Goal: Information Seeking & Learning: Learn about a topic

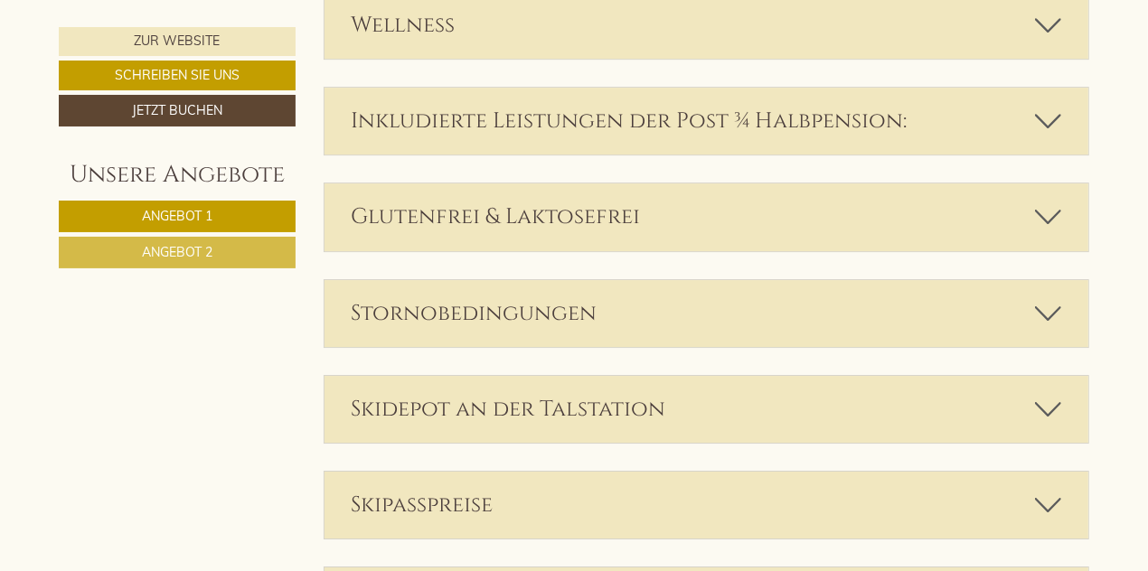
scroll to position [3379, 0]
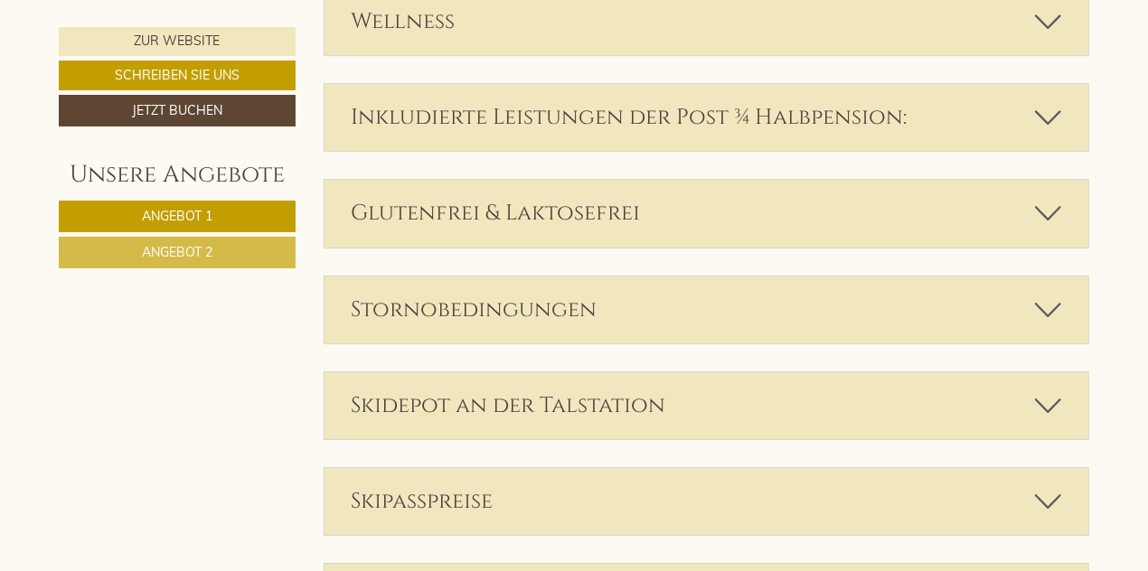
click at [1045, 24] on icon at bounding box center [1048, 21] width 26 height 31
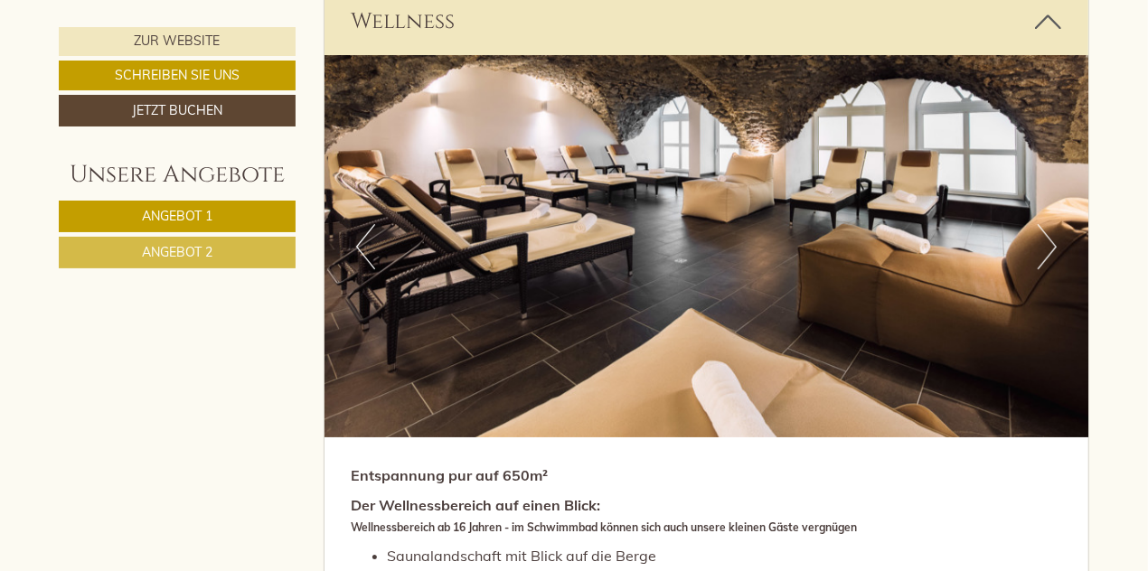
click at [1045, 24] on icon at bounding box center [1048, 21] width 26 height 31
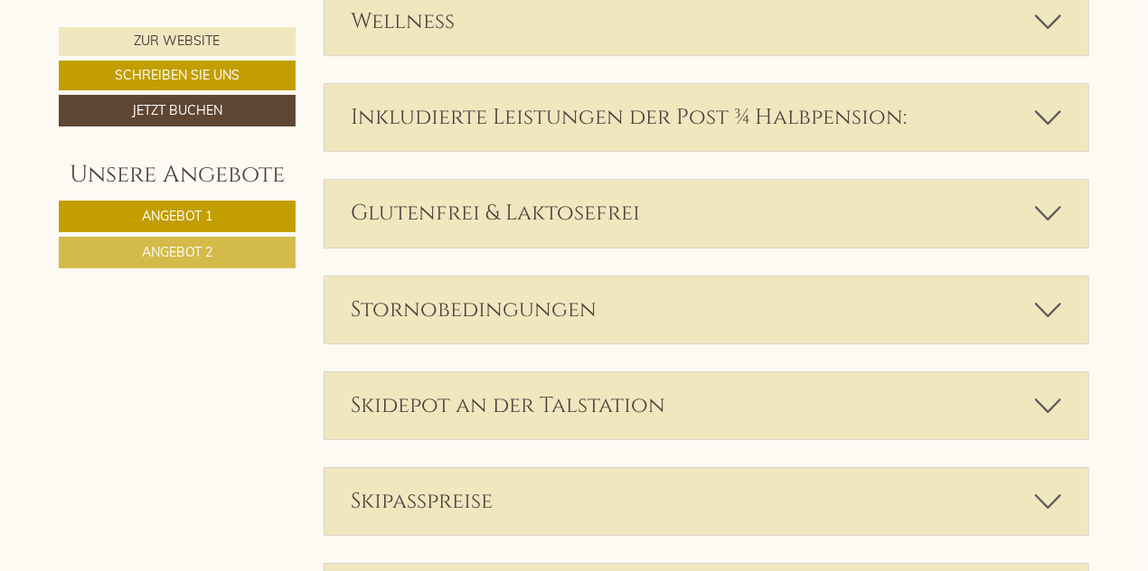
click at [1045, 24] on icon at bounding box center [1048, 21] width 26 height 31
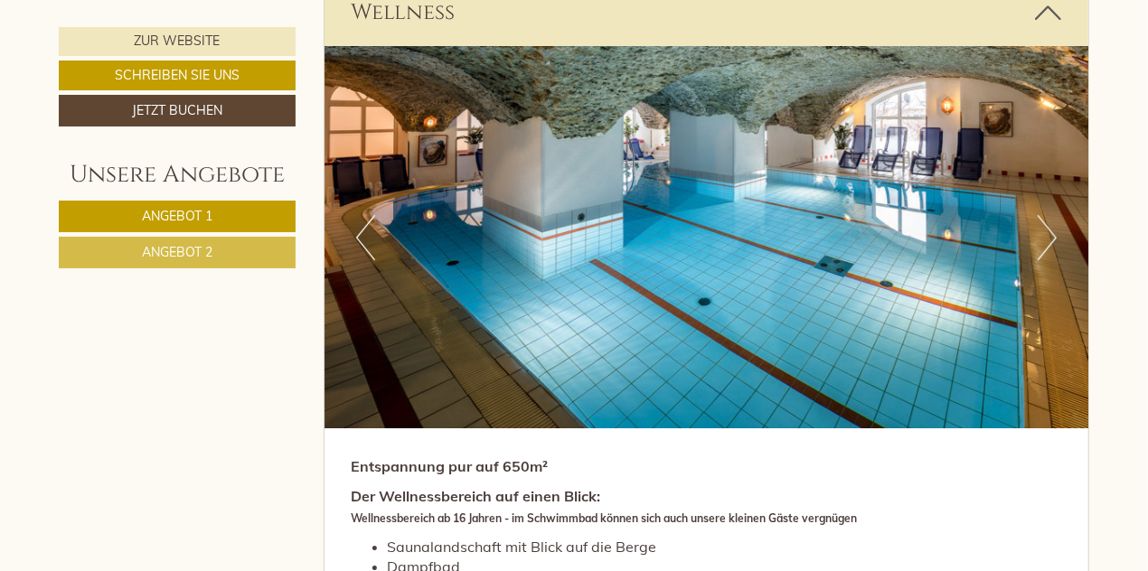
scroll to position [3385, 0]
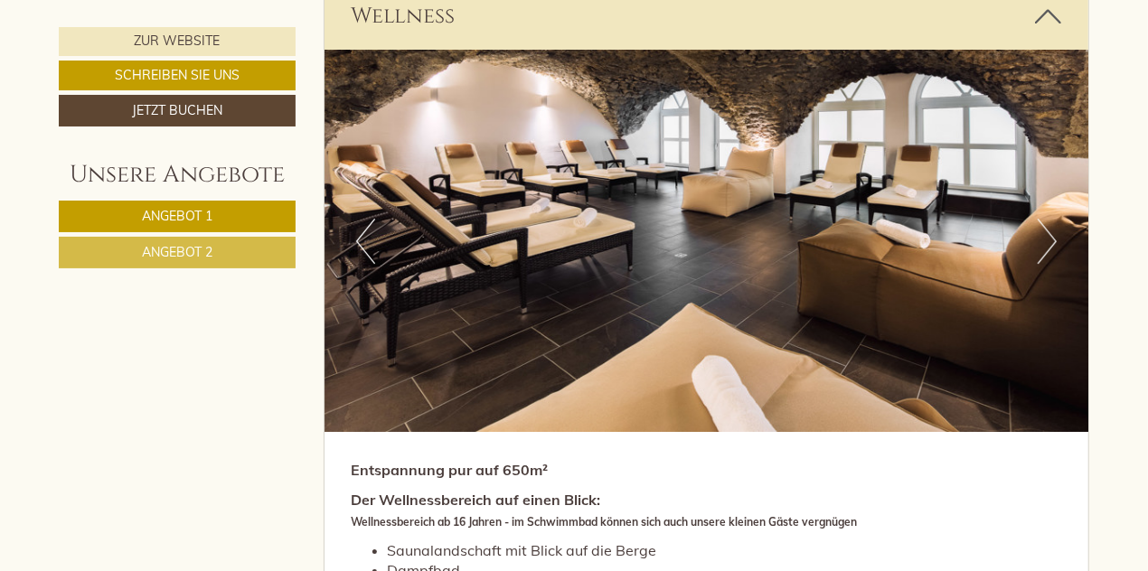
click at [1038, 242] on button "Next" at bounding box center [1046, 241] width 19 height 45
click at [1045, 235] on button "Next" at bounding box center [1046, 241] width 19 height 45
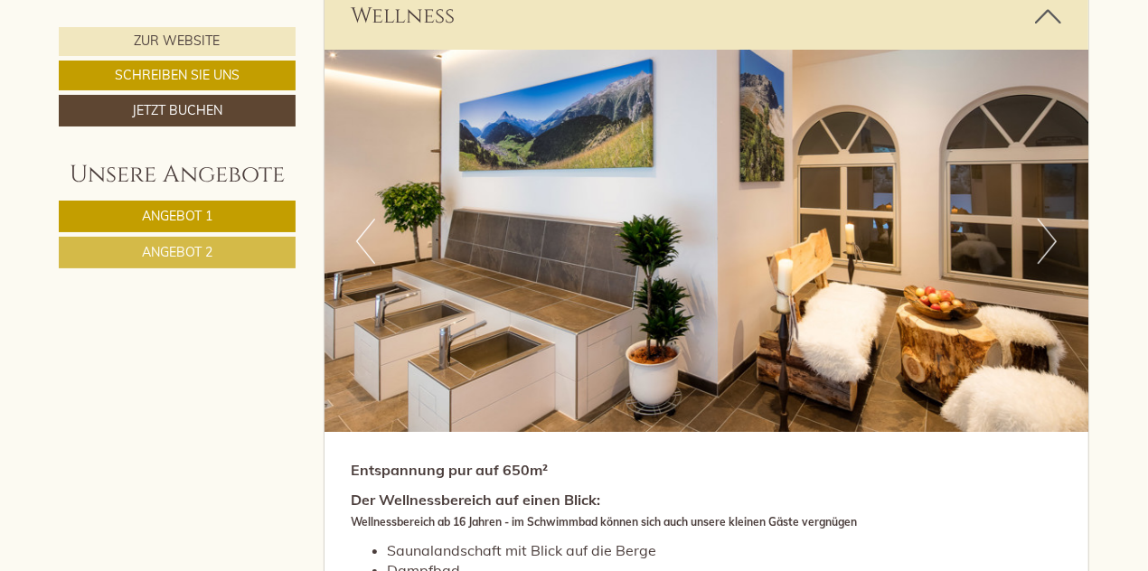
click at [1041, 237] on button "Next" at bounding box center [1046, 241] width 19 height 45
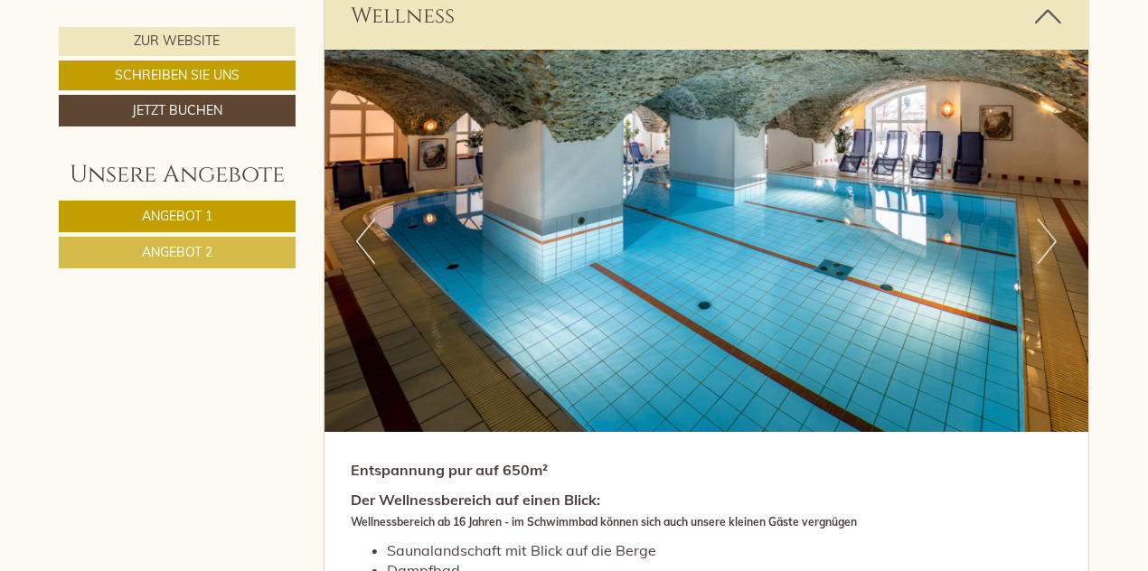
click at [1045, 239] on button "Next" at bounding box center [1046, 241] width 19 height 45
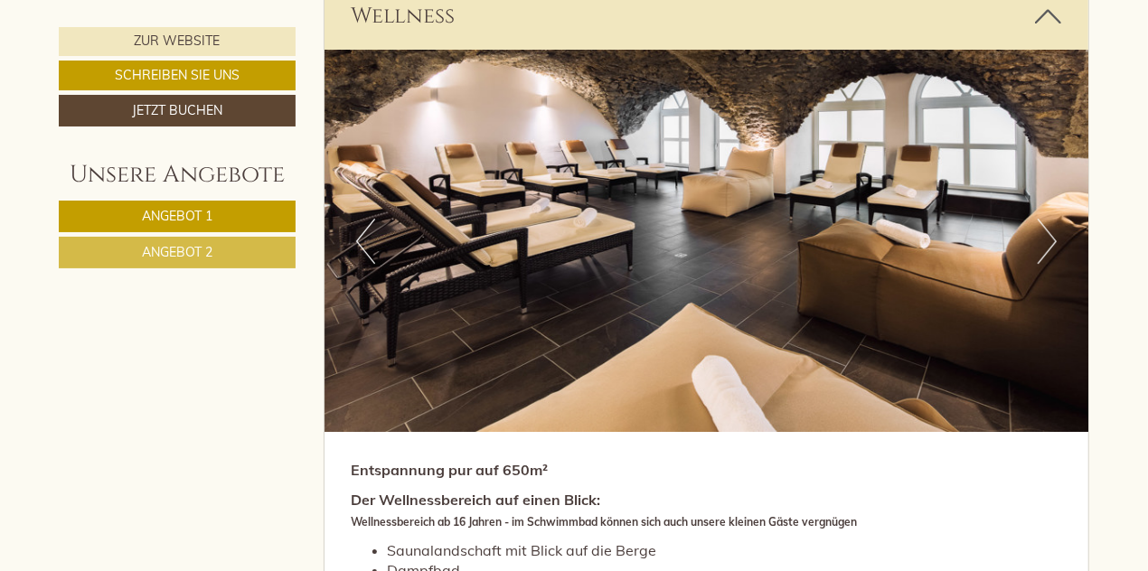
click at [1028, 242] on img at bounding box center [706, 241] width 764 height 382
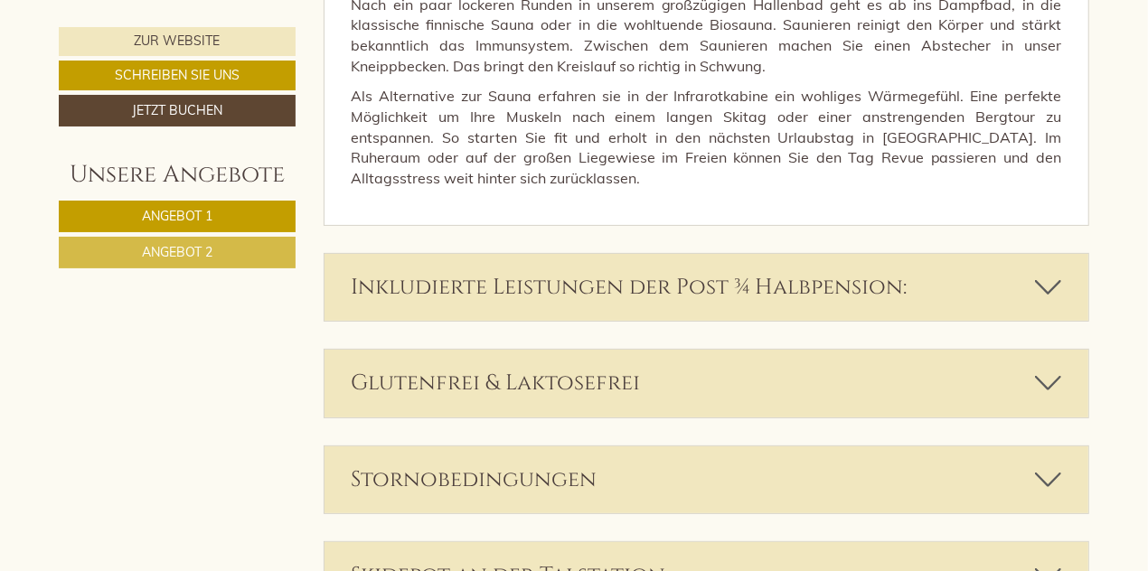
scroll to position [4222, 0]
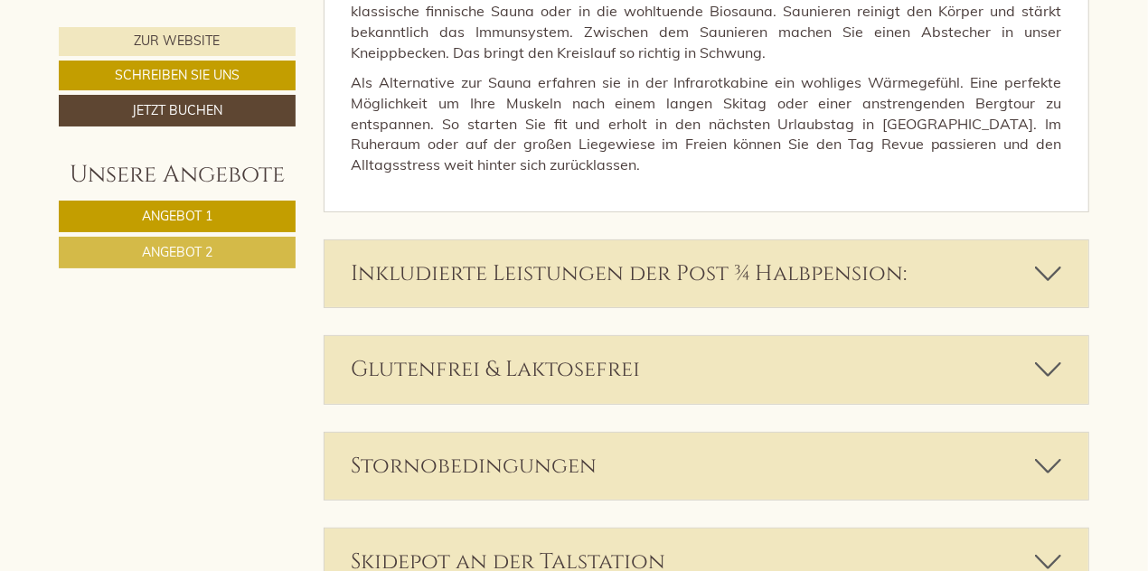
click at [1045, 258] on icon at bounding box center [1048, 273] width 26 height 31
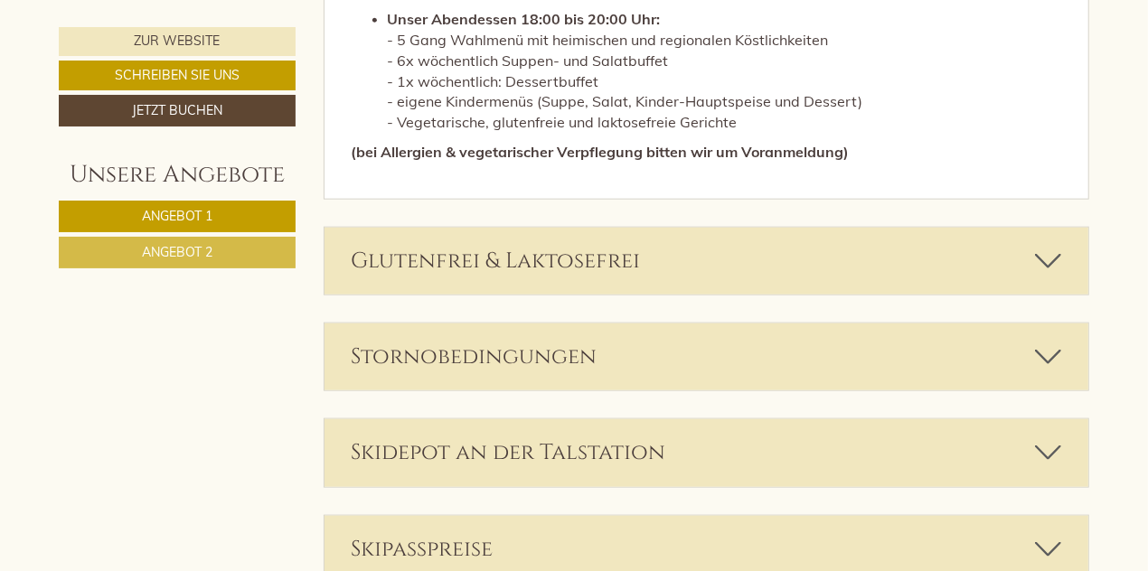
scroll to position [5143, 0]
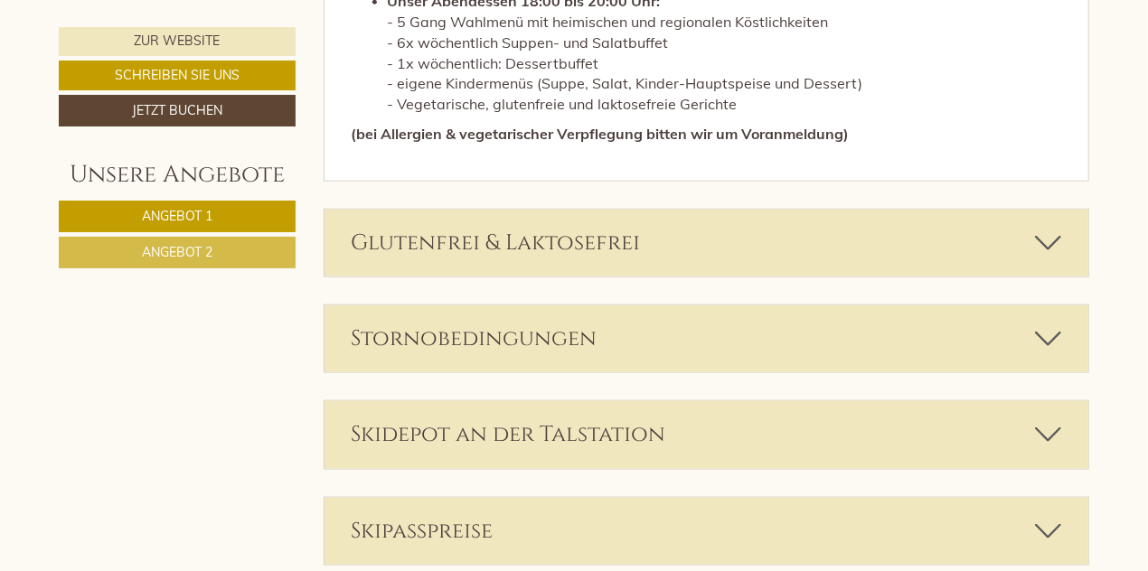
click at [1030, 343] on div "Stornobedingungen" at bounding box center [706, 338] width 764 height 67
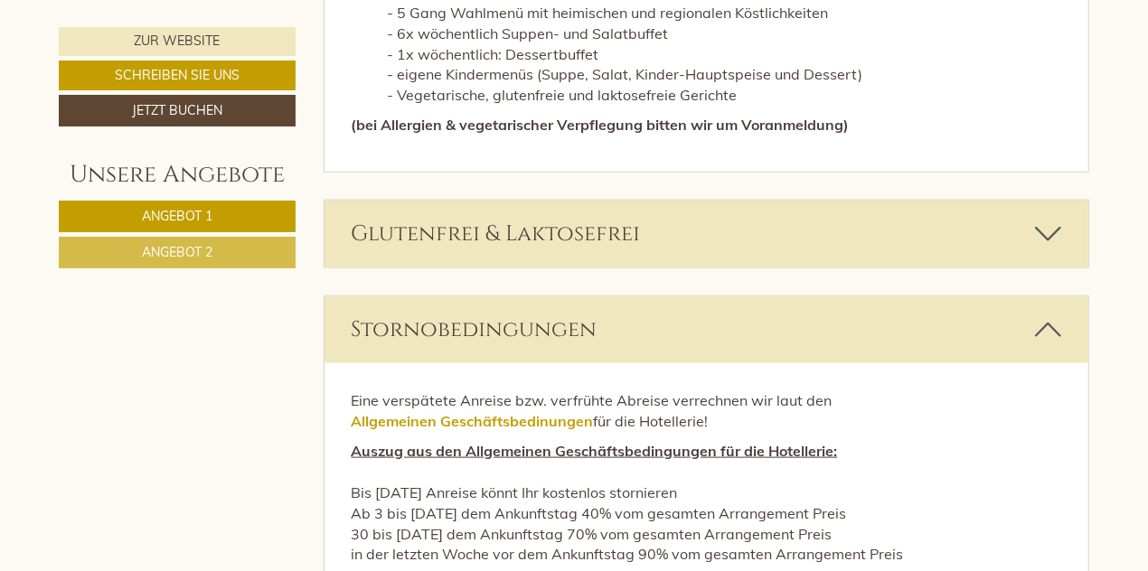
scroll to position [5114, 0]
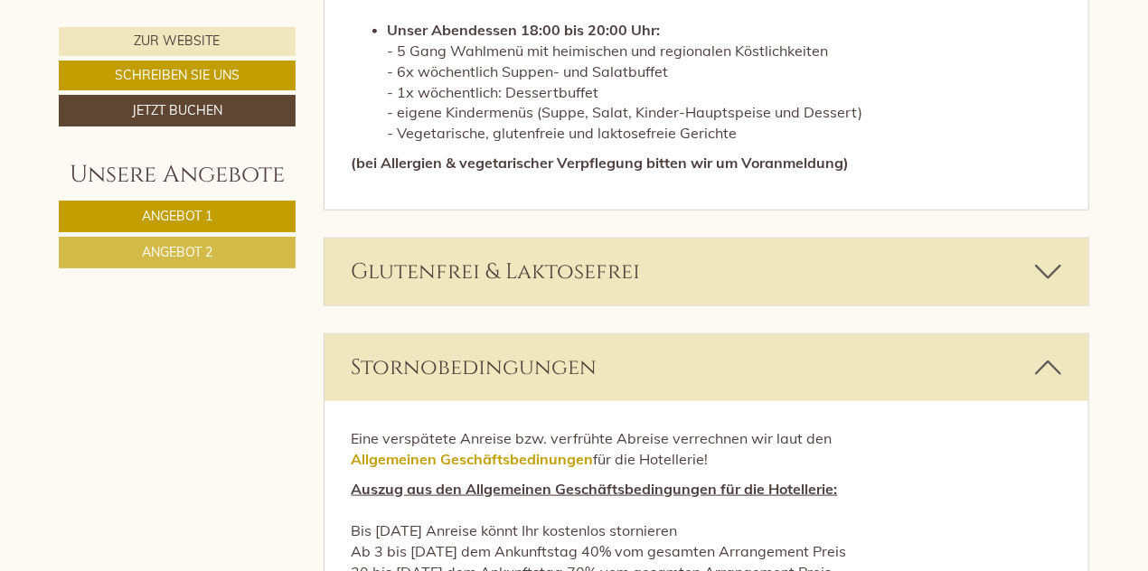
click at [962, 262] on div "Glutenfrei & Laktosefrei" at bounding box center [706, 272] width 764 height 67
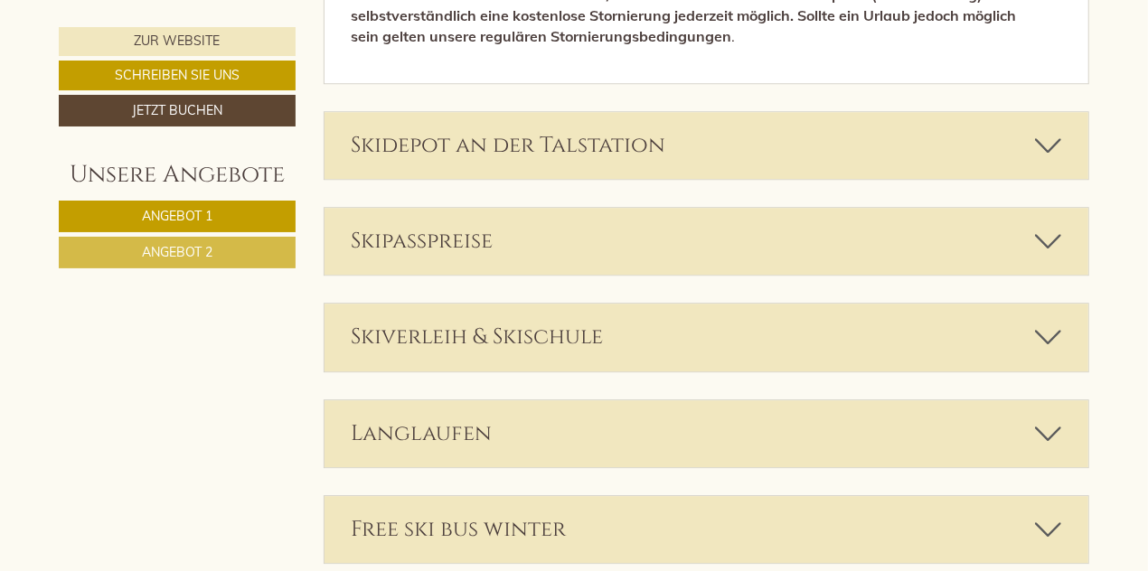
scroll to position [6901, 0]
click at [658, 128] on div "Skidepot an der Talstation" at bounding box center [706, 144] width 764 height 67
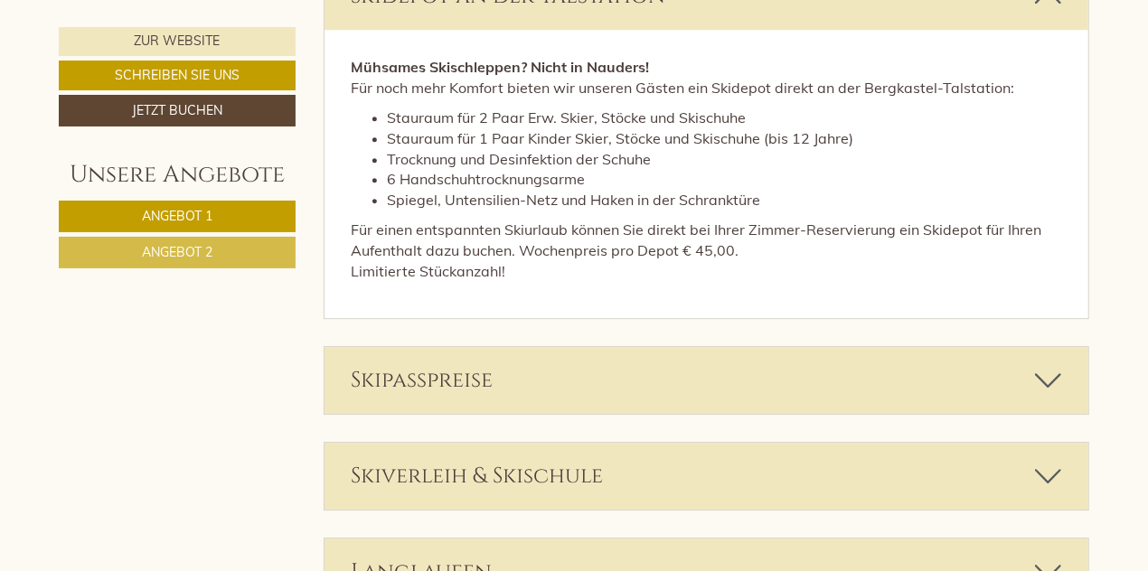
scroll to position [7060, 0]
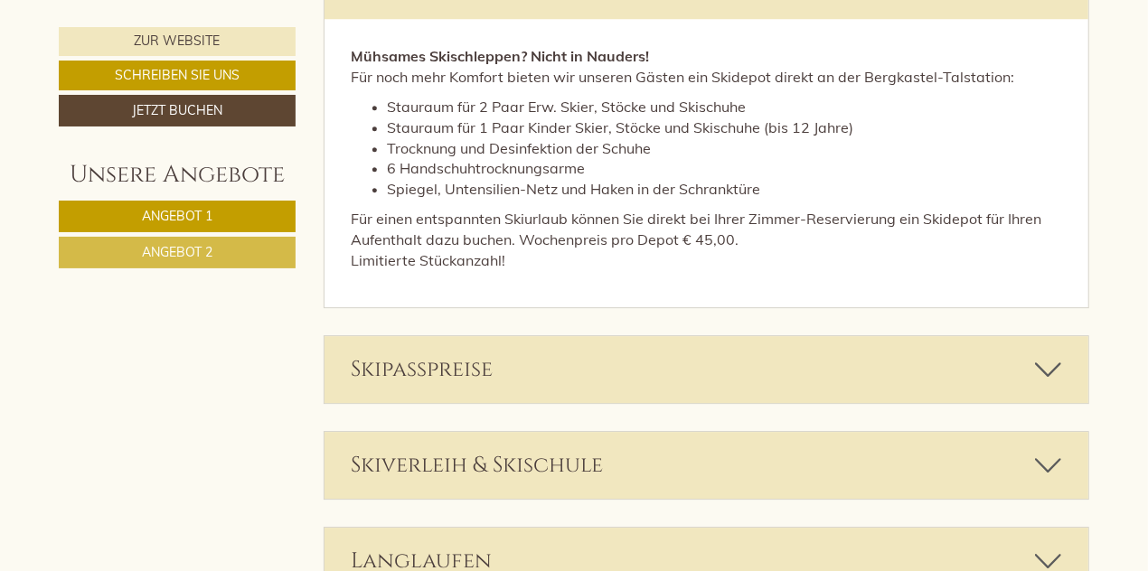
click at [1031, 358] on div "Skipasspreise" at bounding box center [706, 369] width 764 height 67
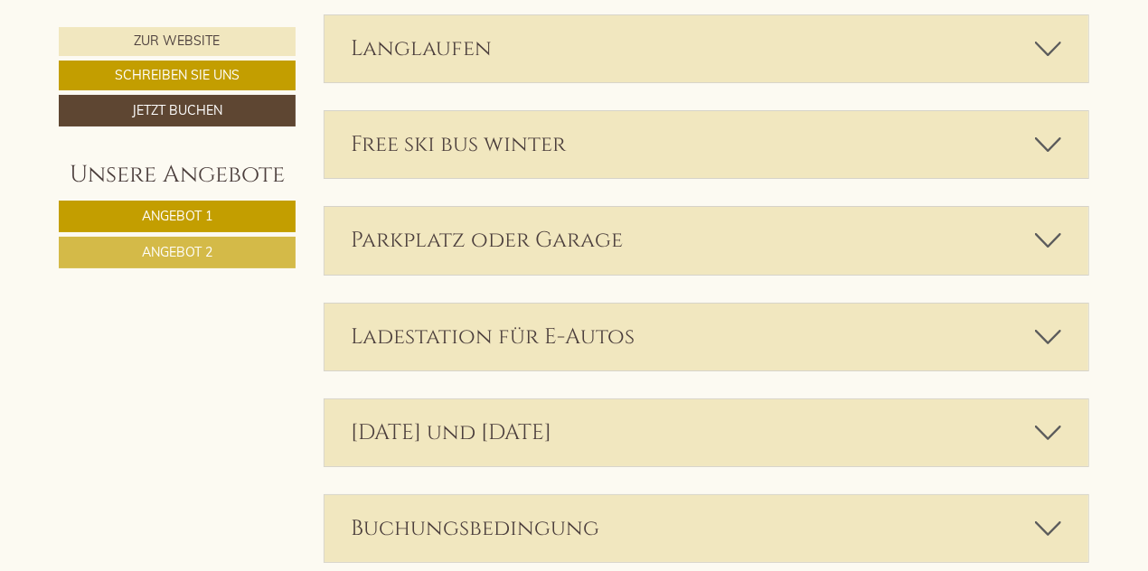
scroll to position [7849, 0]
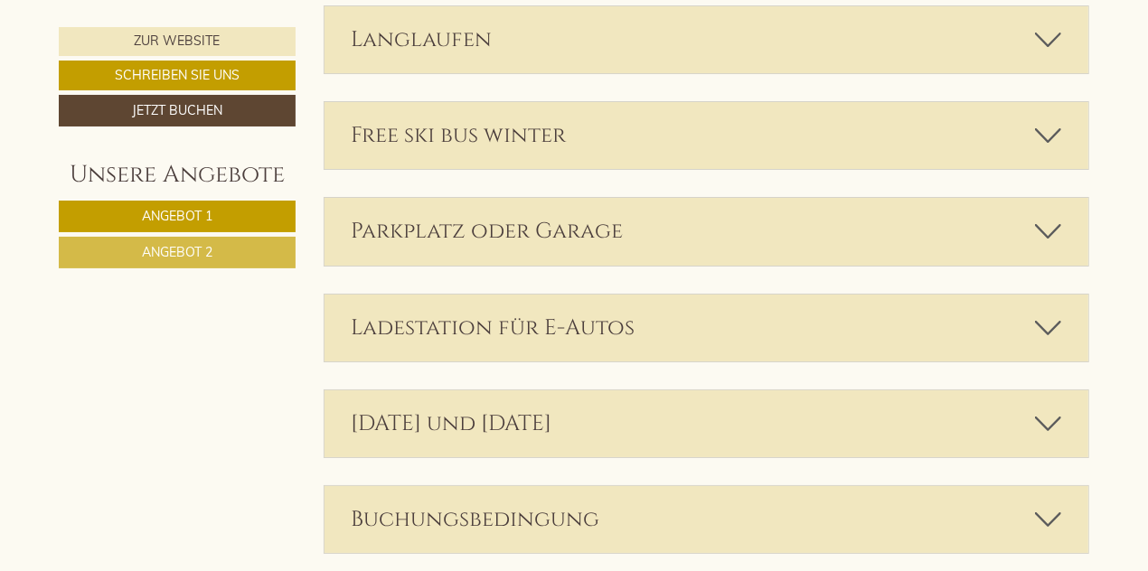
click at [755, 209] on div "Parkplatz oder Garage" at bounding box center [706, 231] width 764 height 67
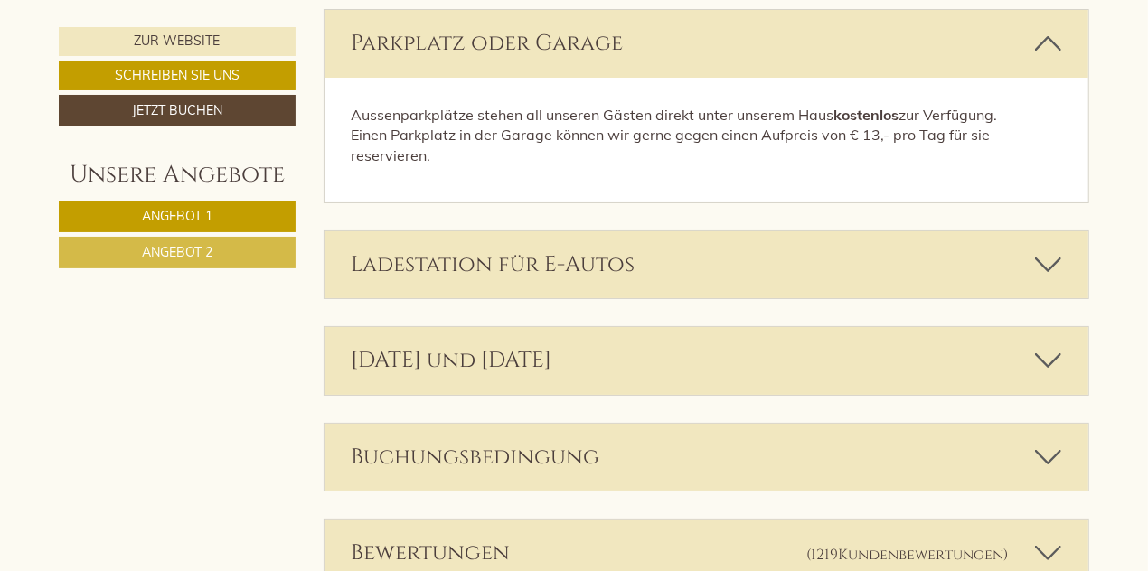
scroll to position [8055, 0]
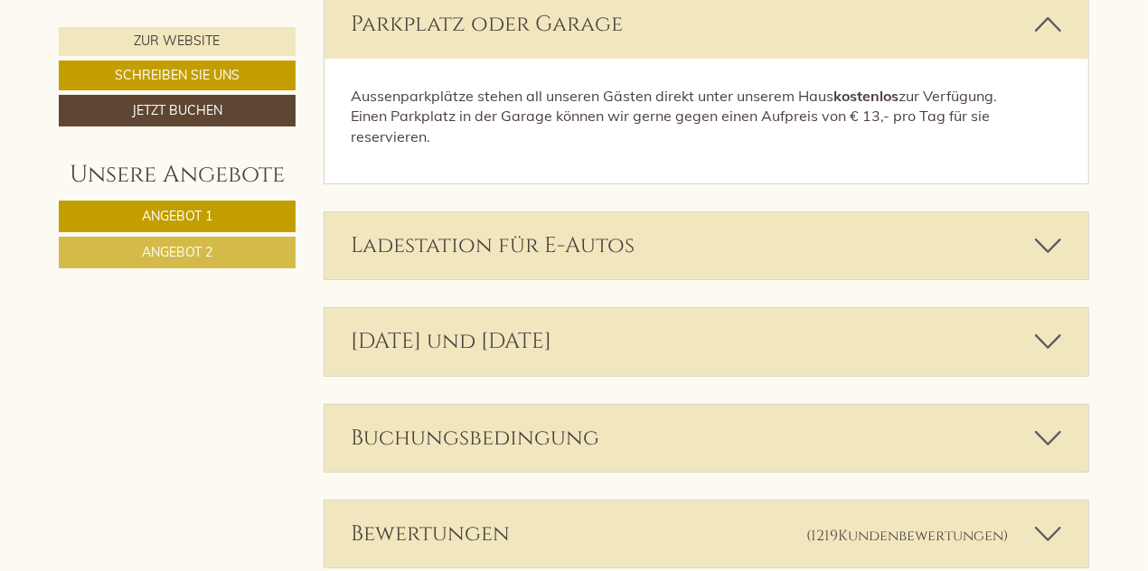
click at [703, 212] on div "Ladestation für E-Autos" at bounding box center [706, 245] width 764 height 67
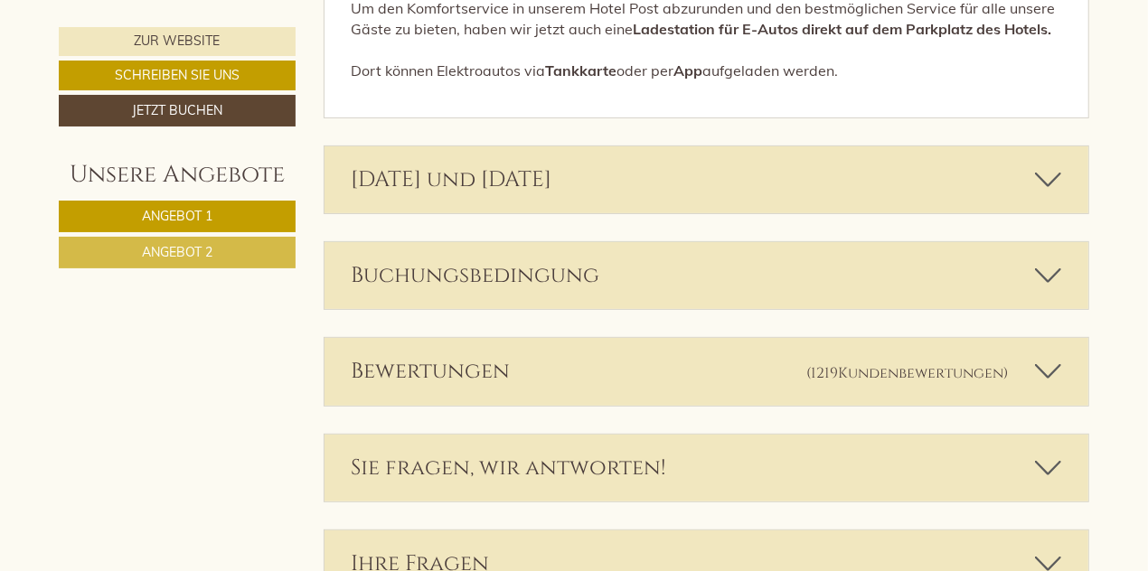
scroll to position [8366, 0]
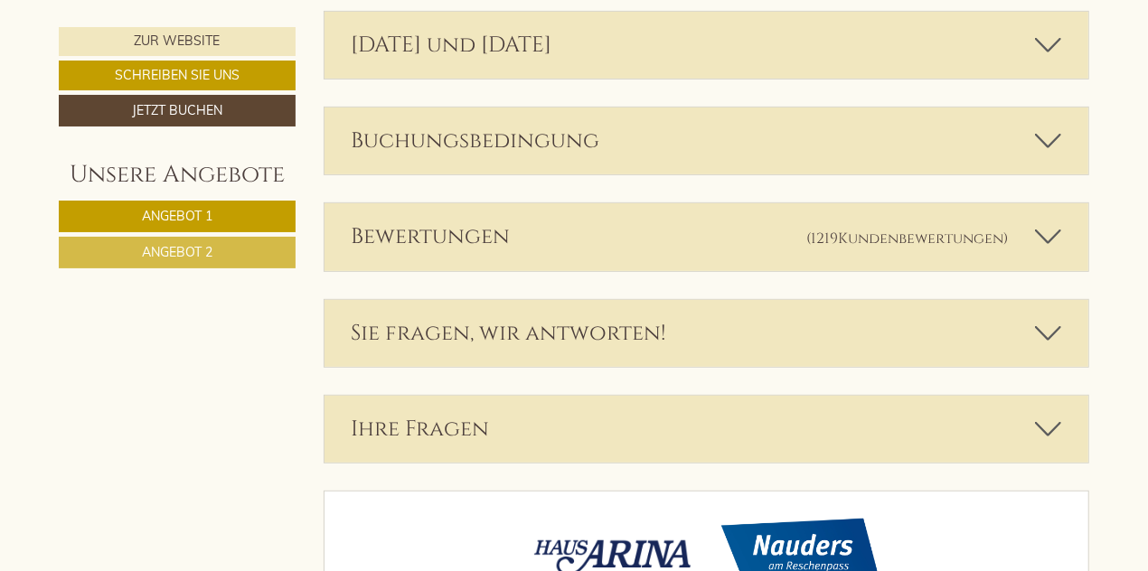
click at [681, 211] on div "Bewertungen (1219 Kundenbewertungen )" at bounding box center [706, 236] width 764 height 67
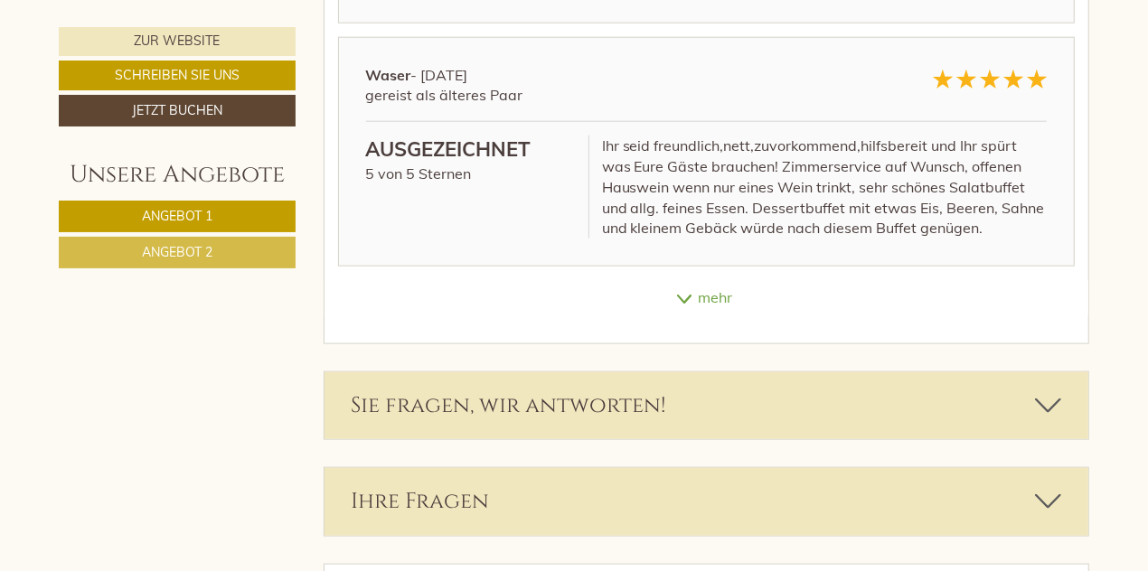
scroll to position [9308, 0]
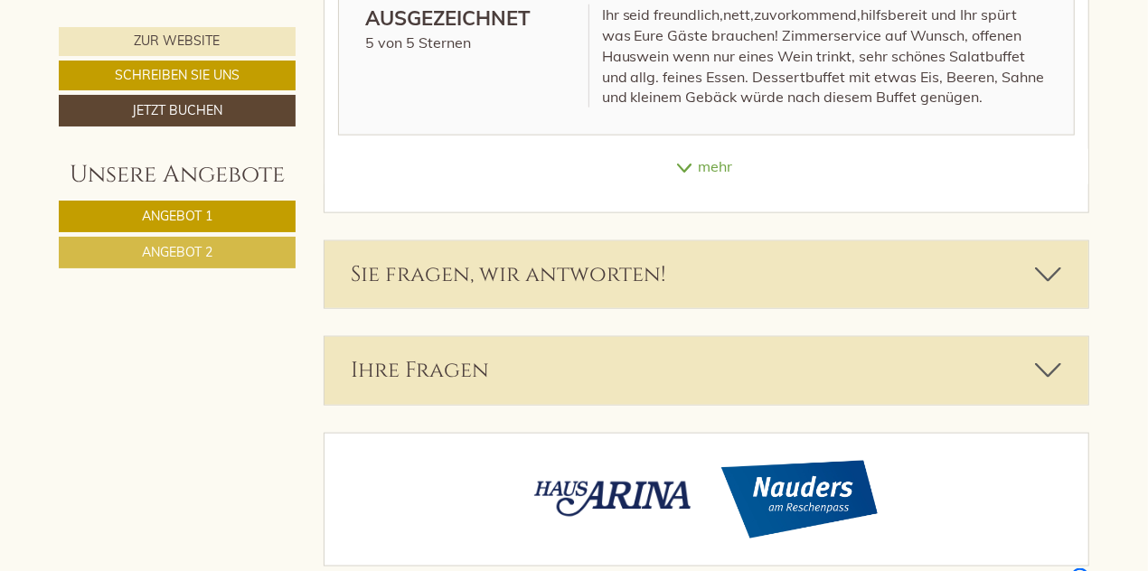
click at [710, 245] on div "Sie fragen, wir antworten!" at bounding box center [706, 274] width 764 height 67
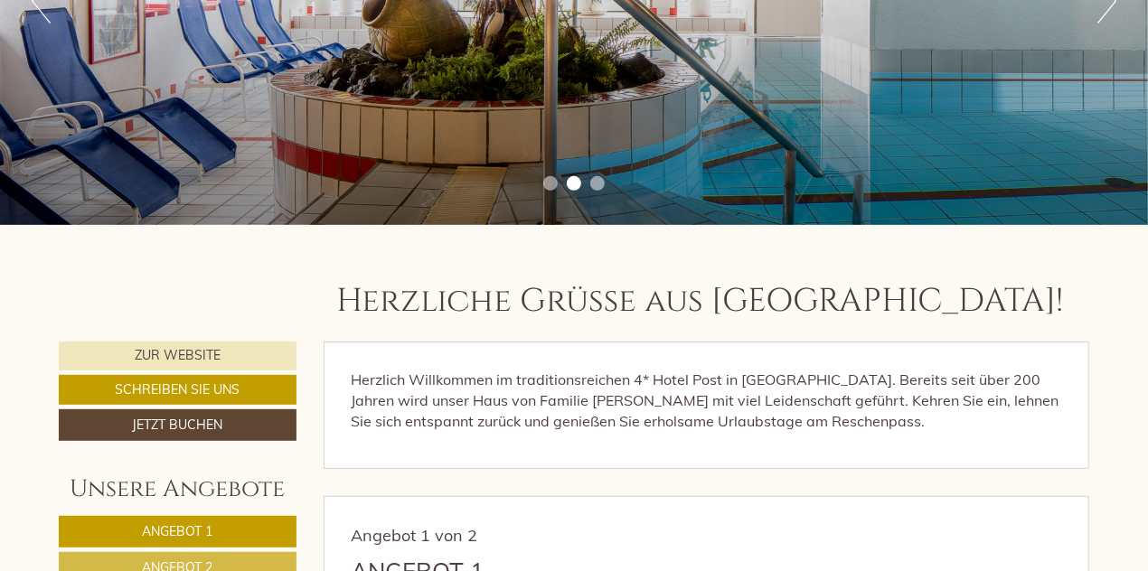
scroll to position [567, 0]
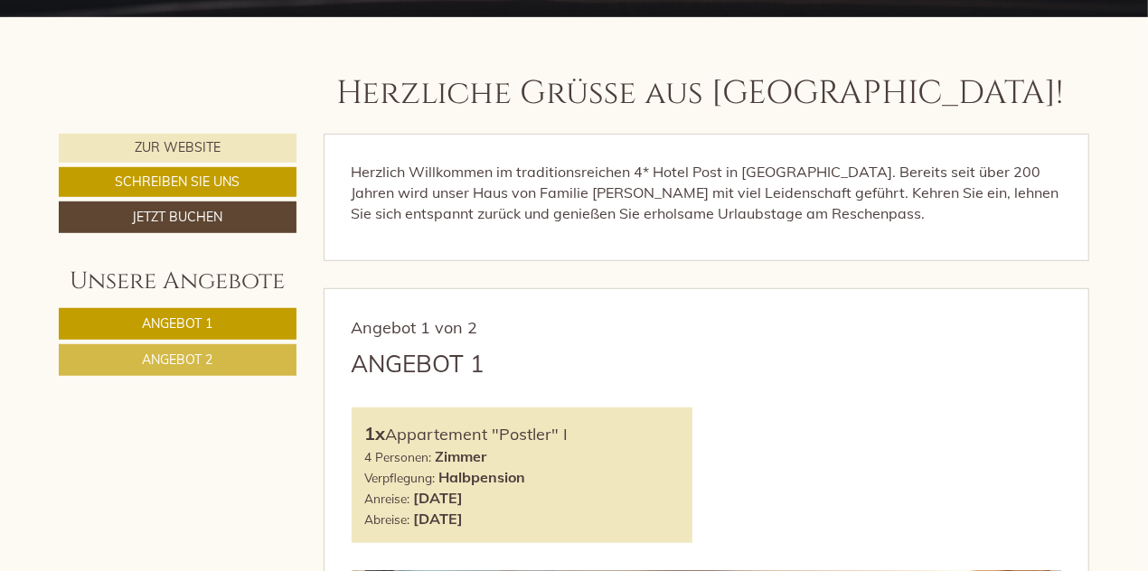
click at [171, 362] on span "Angebot 2" at bounding box center [177, 359] width 70 height 16
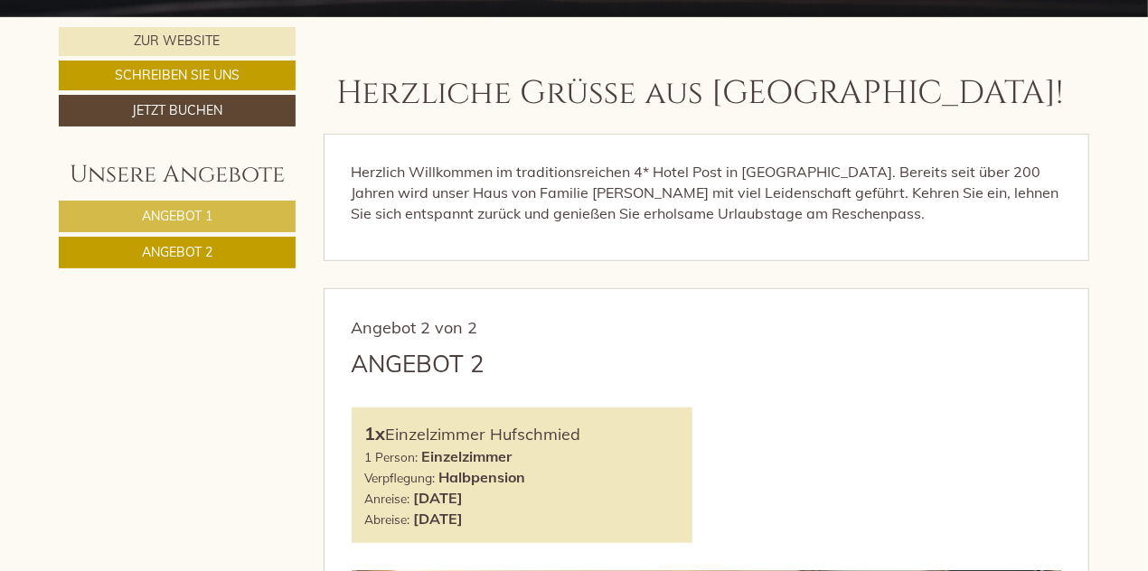
scroll to position [854, 0]
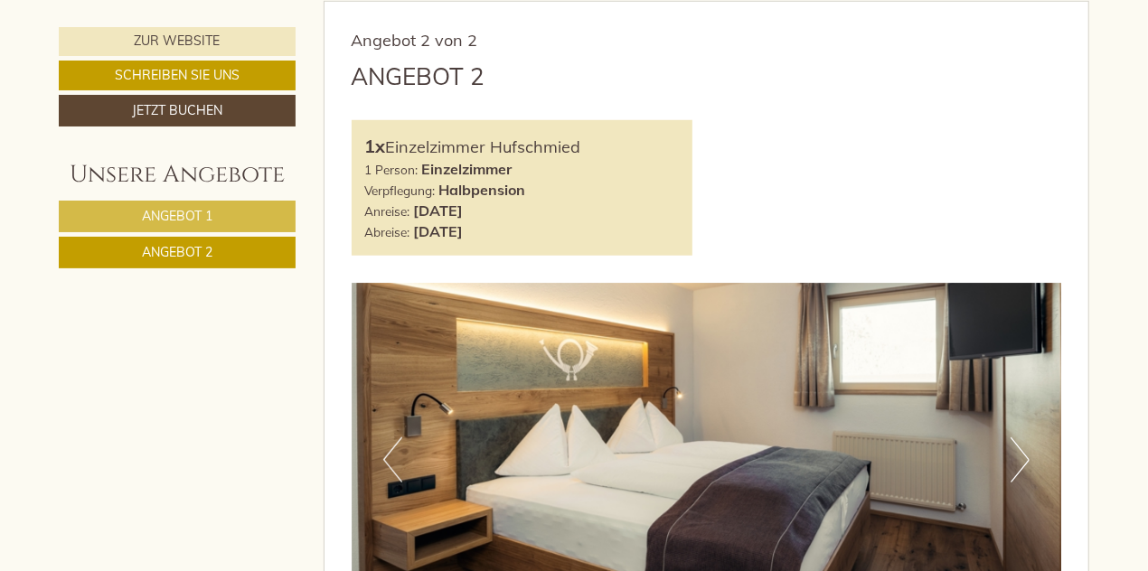
click at [155, 209] on span "Angebot 1" at bounding box center [177, 216] width 70 height 16
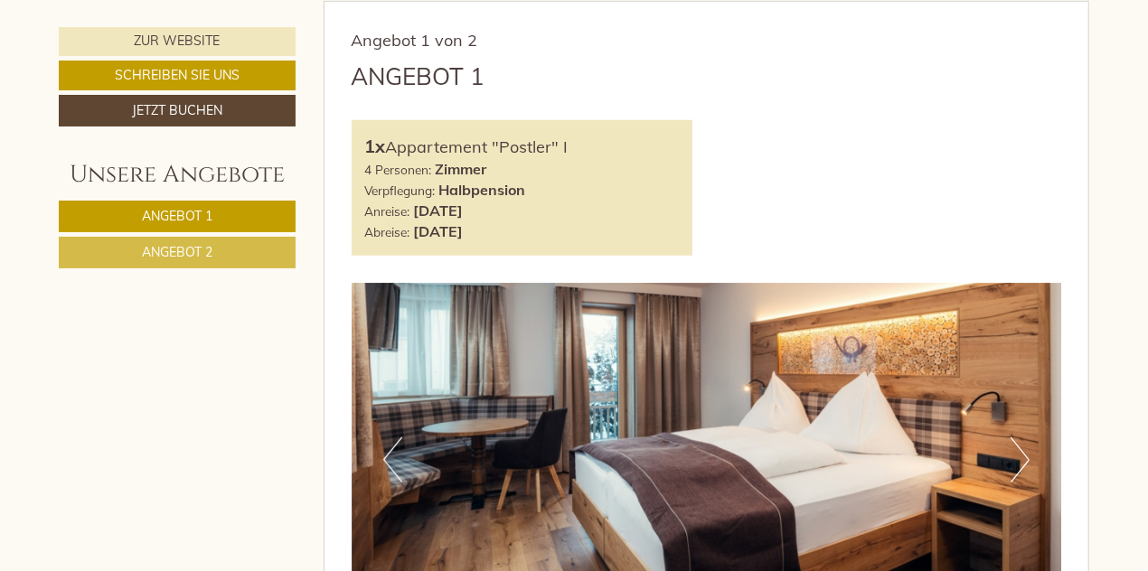
click at [155, 209] on span "Angebot 1" at bounding box center [177, 216] width 70 height 16
click at [173, 247] on span "Angebot 2" at bounding box center [177, 252] width 70 height 16
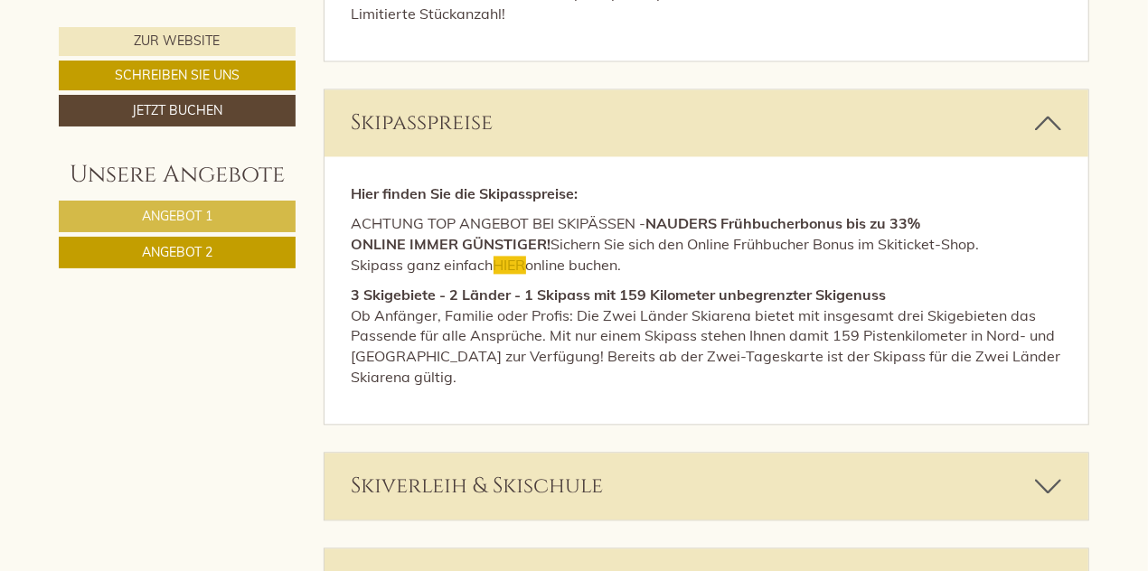
scroll to position [6117, 0]
click at [517, 256] on span "HIER" at bounding box center [509, 265] width 33 height 18
